Goal: Task Accomplishment & Management: Use online tool/utility

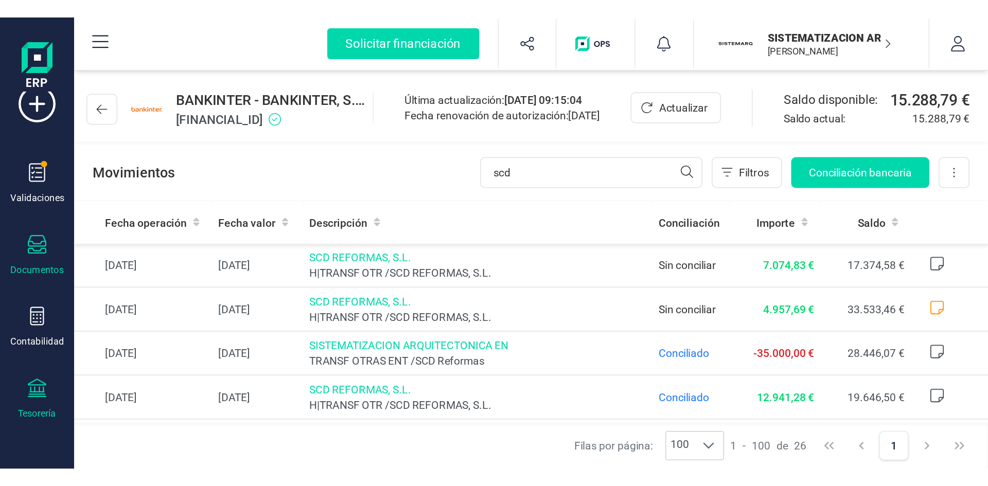
scroll to position [25, 0]
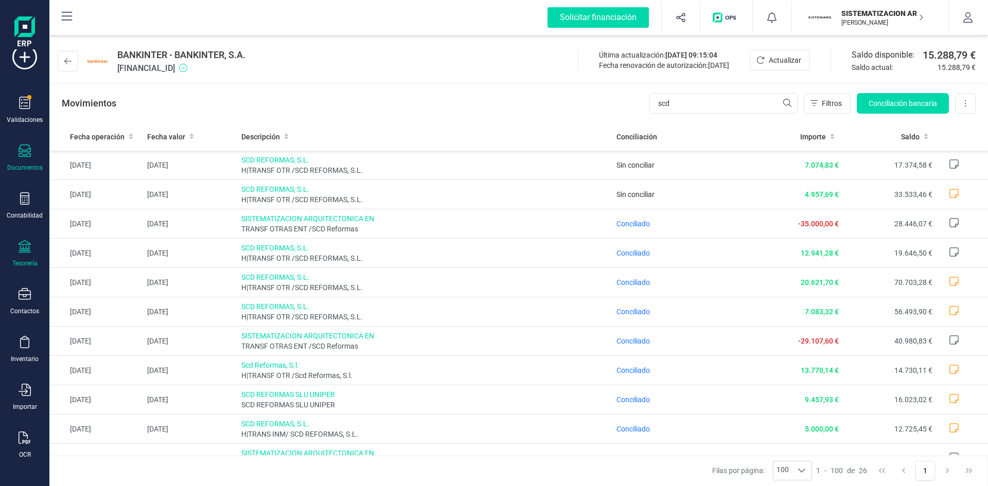
click at [28, 162] on div "Documentos" at bounding box center [24, 158] width 41 height 27
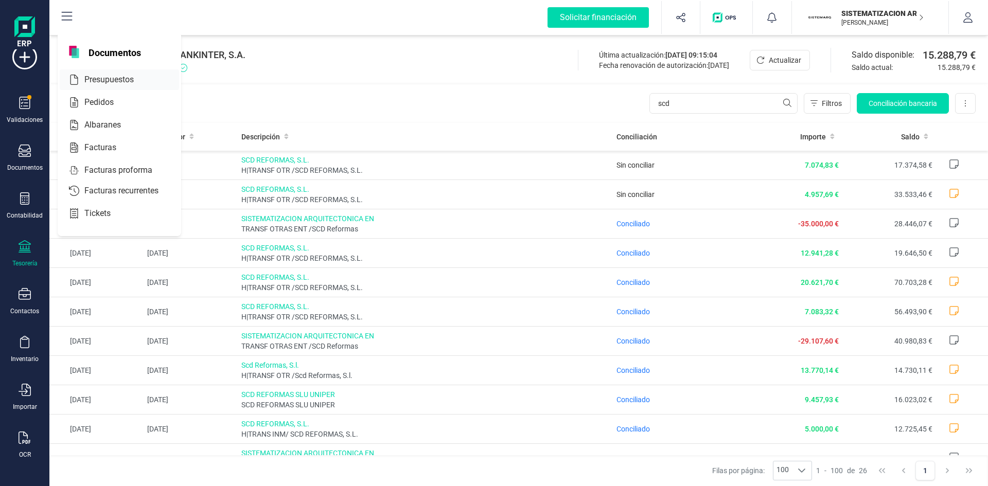
click at [124, 83] on span "Presupuestos" at bounding box center [116, 80] width 72 height 12
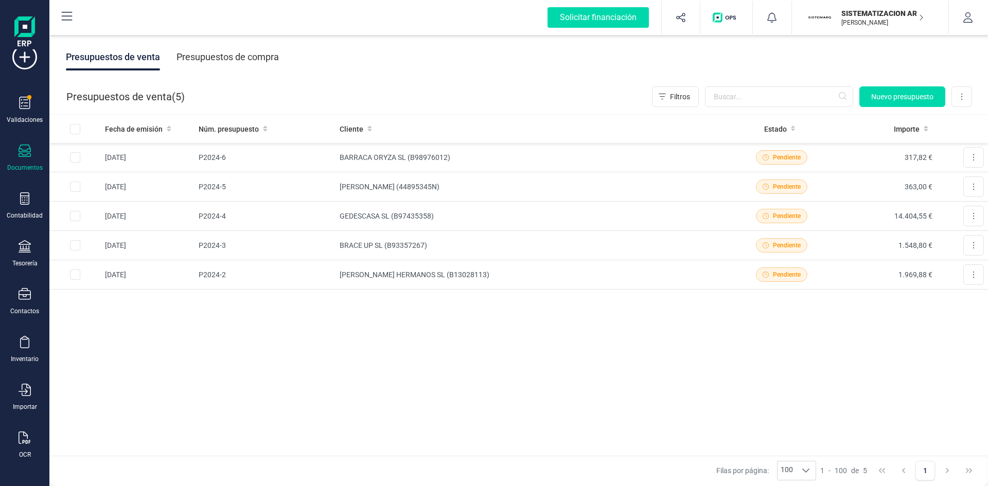
click at [253, 52] on div "Presupuestos de compra" at bounding box center [228, 57] width 102 height 27
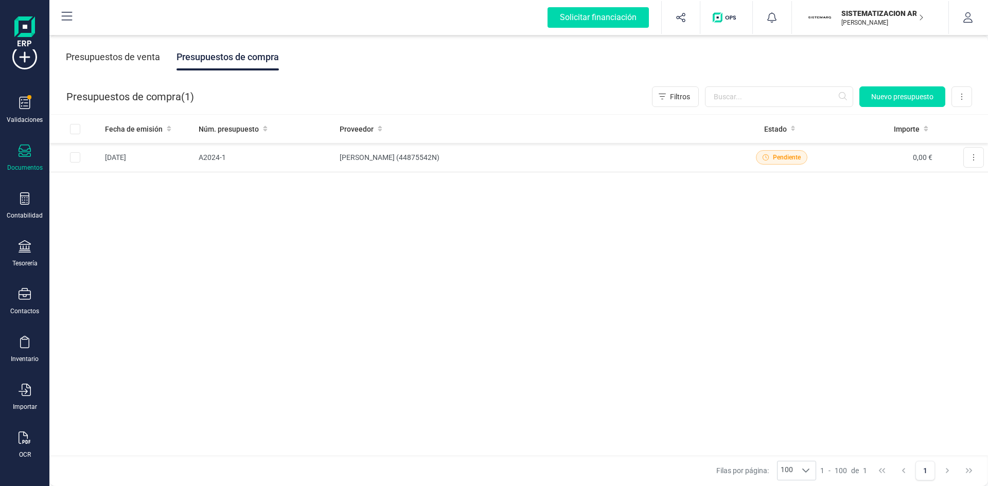
click at [110, 61] on div "Presupuestos de venta" at bounding box center [113, 57] width 94 height 27
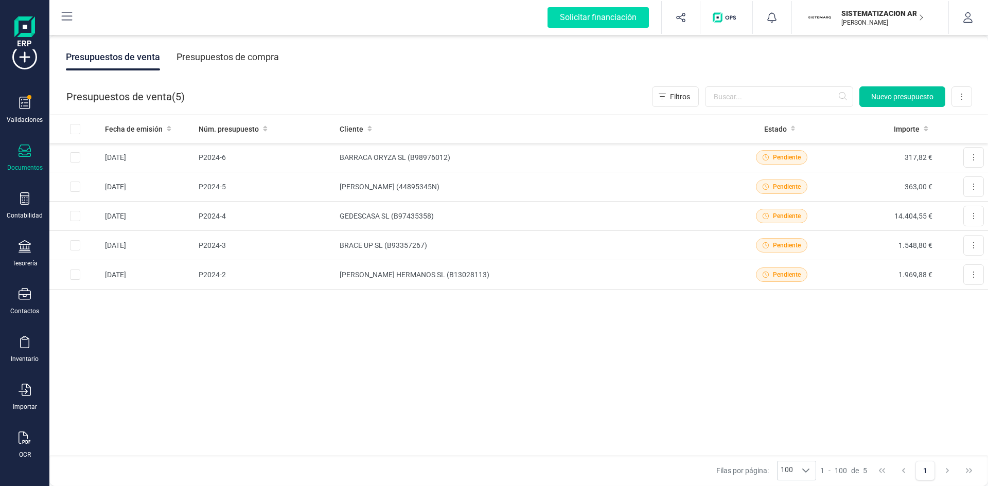
click at [658, 95] on span "Nuevo presupuesto" at bounding box center [902, 97] width 62 height 10
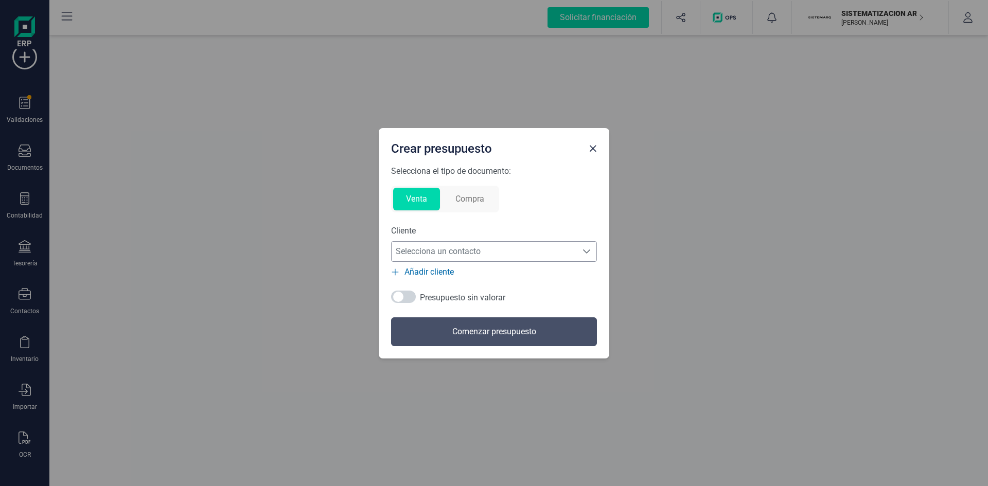
click at [524, 249] on span "Selecciona un contacto" at bounding box center [484, 251] width 185 height 21
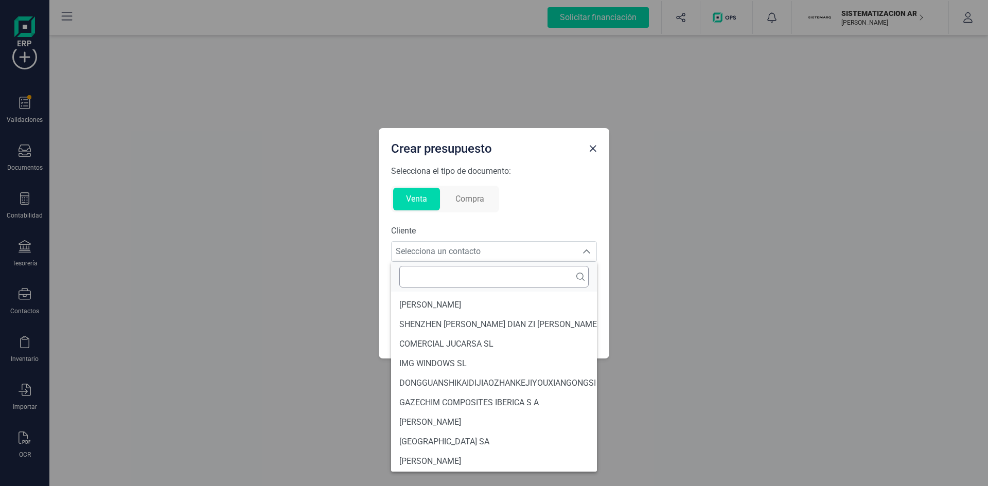
scroll to position [82, 0]
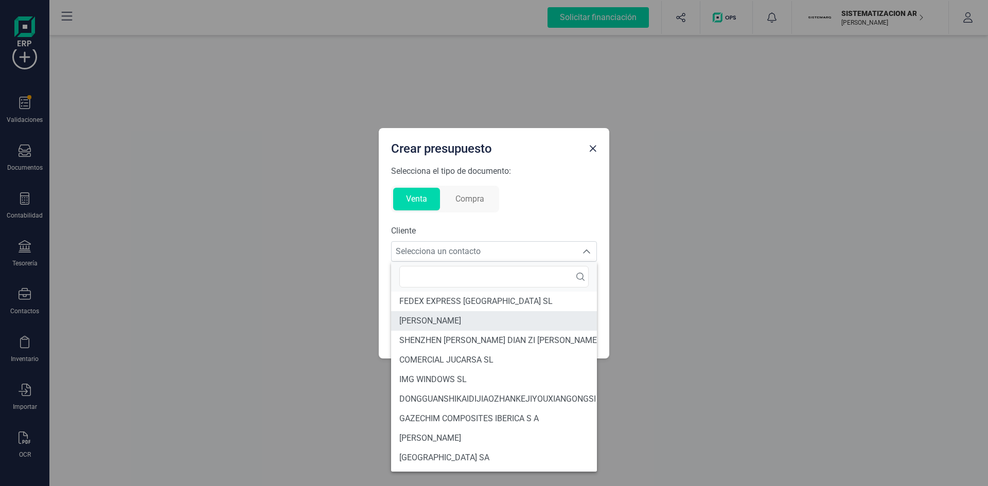
click at [444, 301] on li "[PERSON_NAME]" at bounding box center [544, 321] width 307 height 20
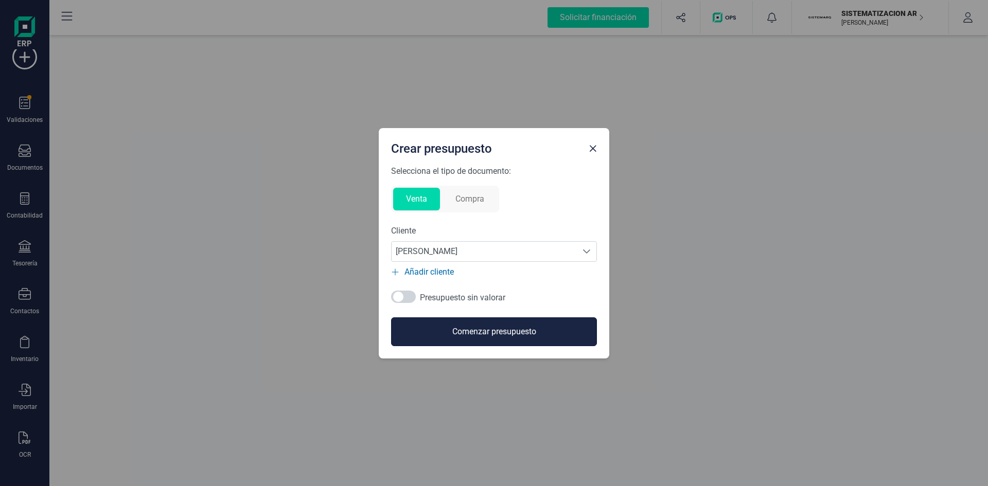
click at [480, 301] on button "Comenzar presupuesto" at bounding box center [494, 331] width 206 height 29
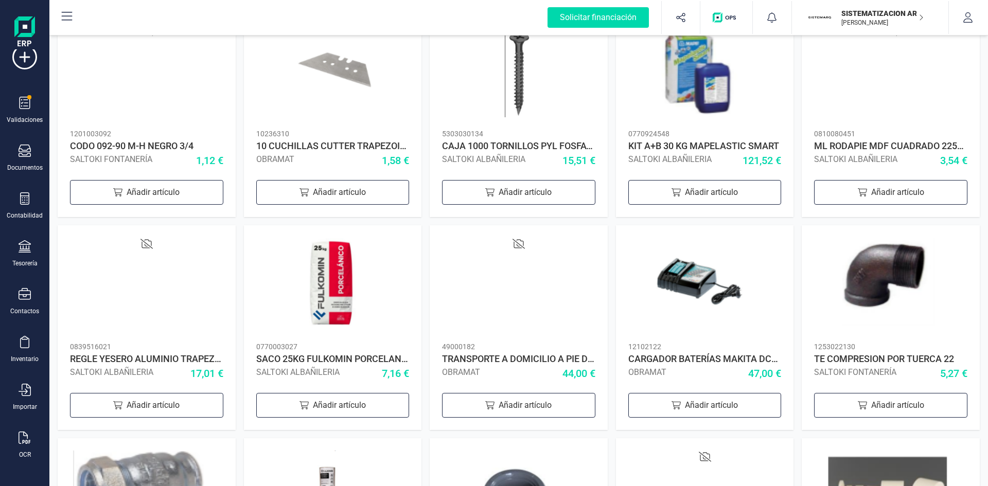
scroll to position [0, 0]
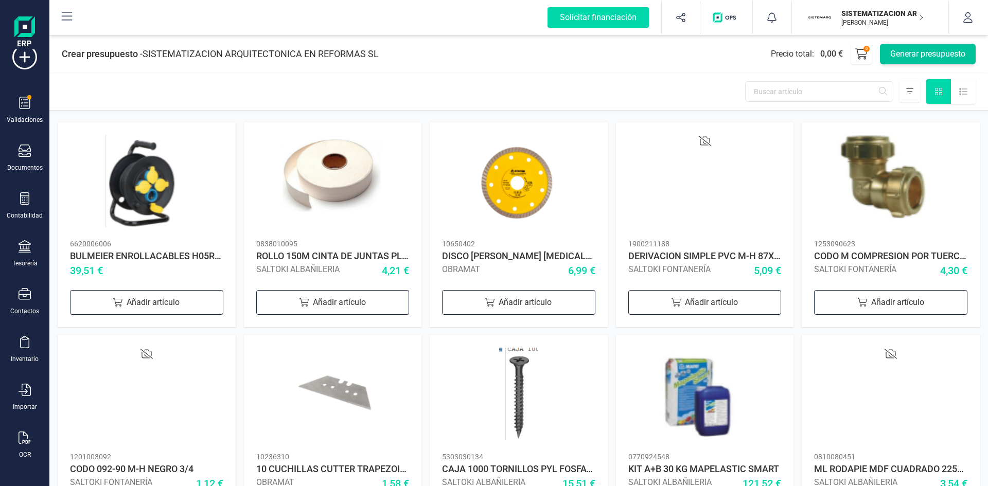
click at [658, 57] on button "Generar presupuesto" at bounding box center [928, 54] width 96 height 21
